Goal: Transaction & Acquisition: Purchase product/service

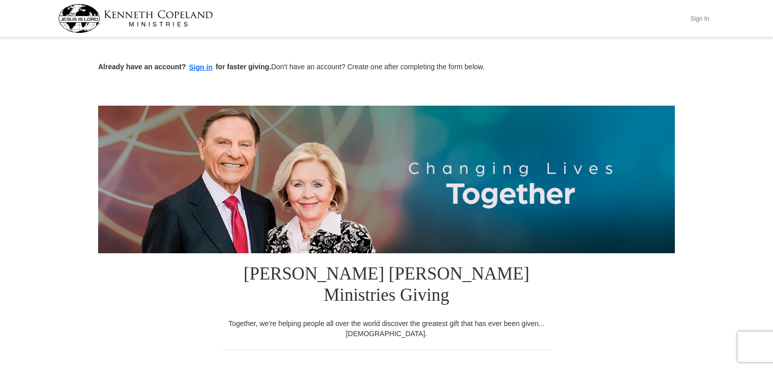
click at [697, 19] on button "Sign In" at bounding box center [700, 19] width 30 height 16
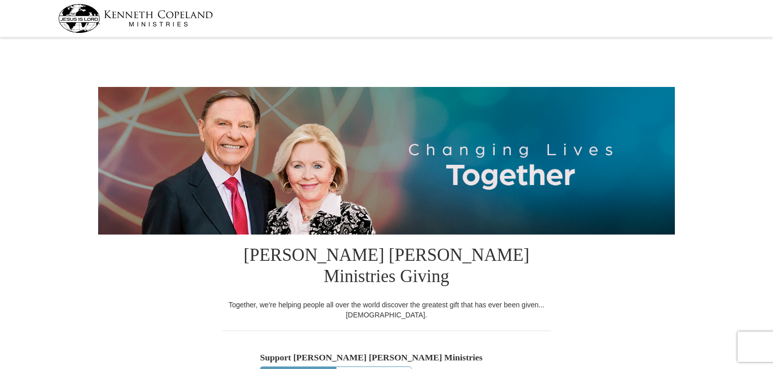
select select "AZ"
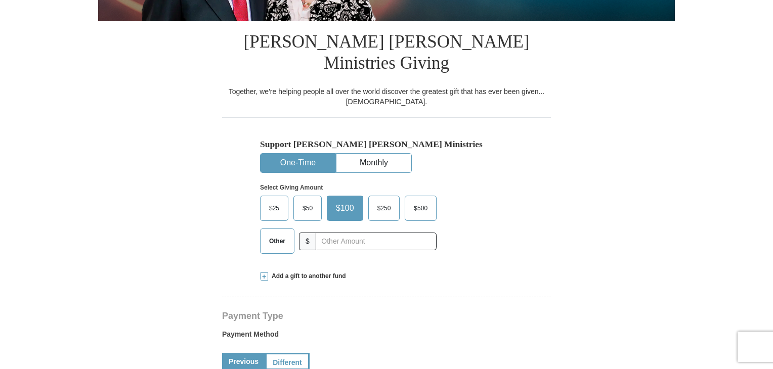
scroll to position [215, 0]
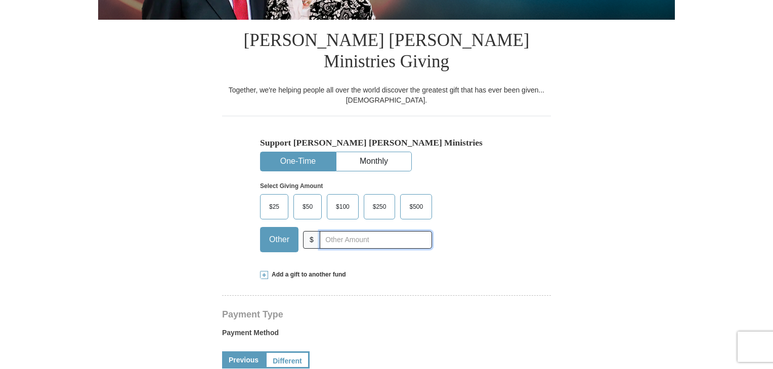
click at [327, 231] on input "text" at bounding box center [376, 240] width 112 height 18
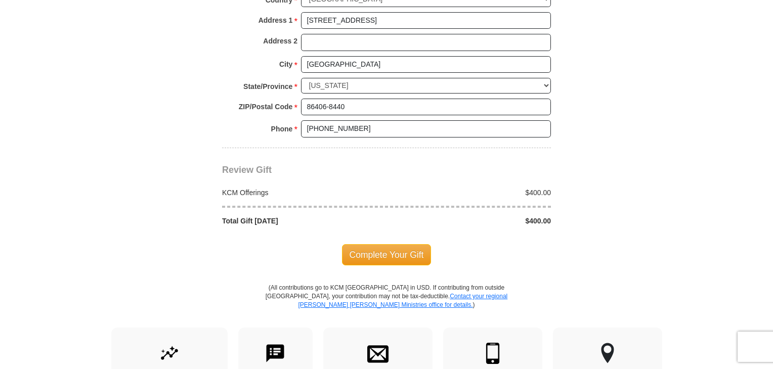
scroll to position [836, 0]
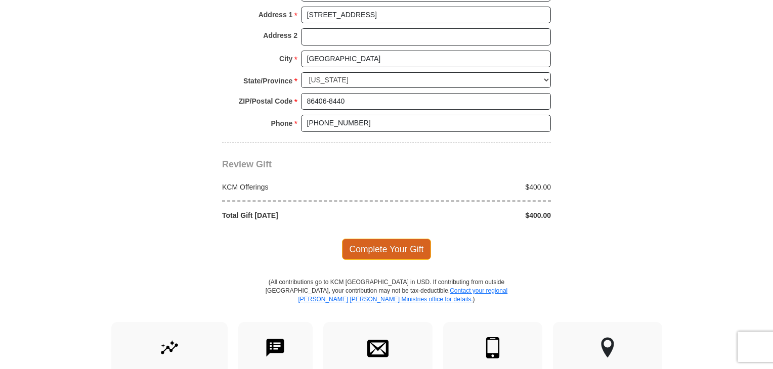
type input "400.00"
click at [380, 239] on span "Complete Your Gift" at bounding box center [387, 249] width 90 height 21
